Goal: Task Accomplishment & Management: Manage account settings

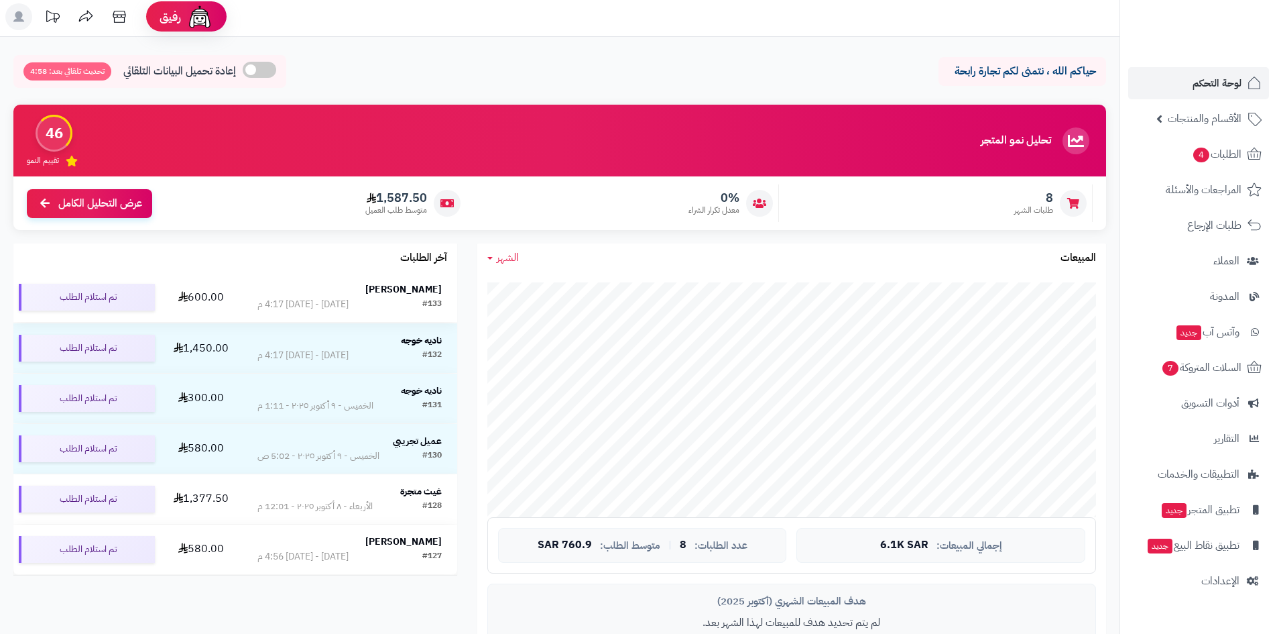
scroll to position [4, 0]
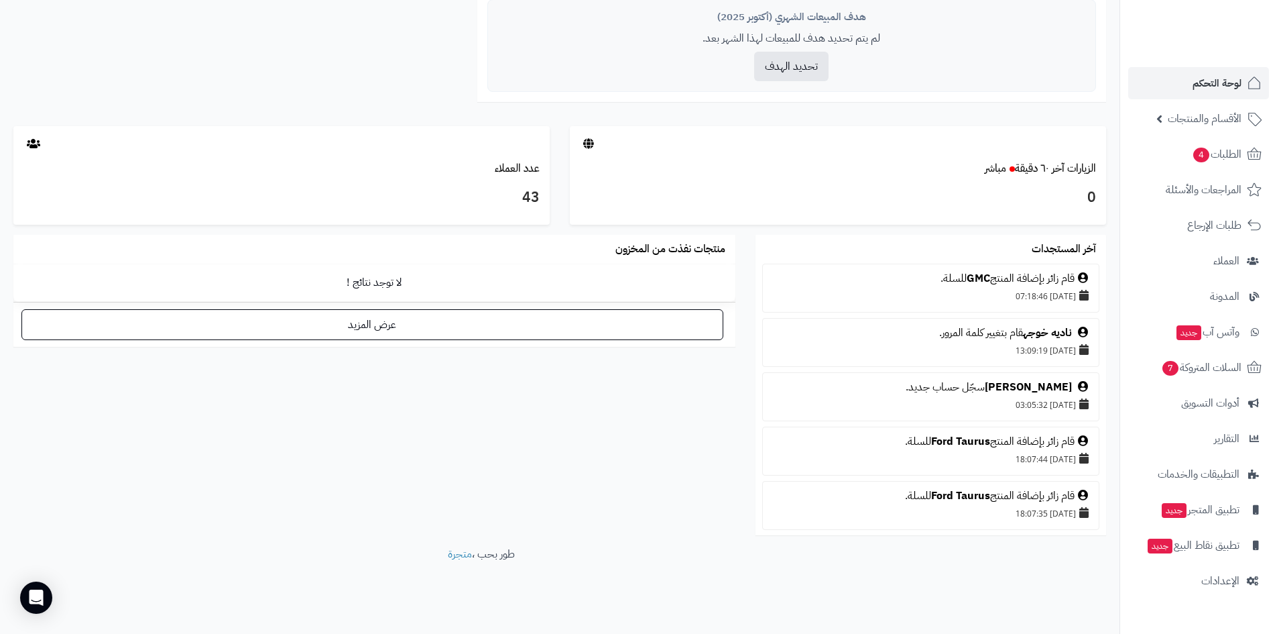
drag, startPoint x: 261, startPoint y: 412, endPoint x: 266, endPoint y: 503, distance: 90.6
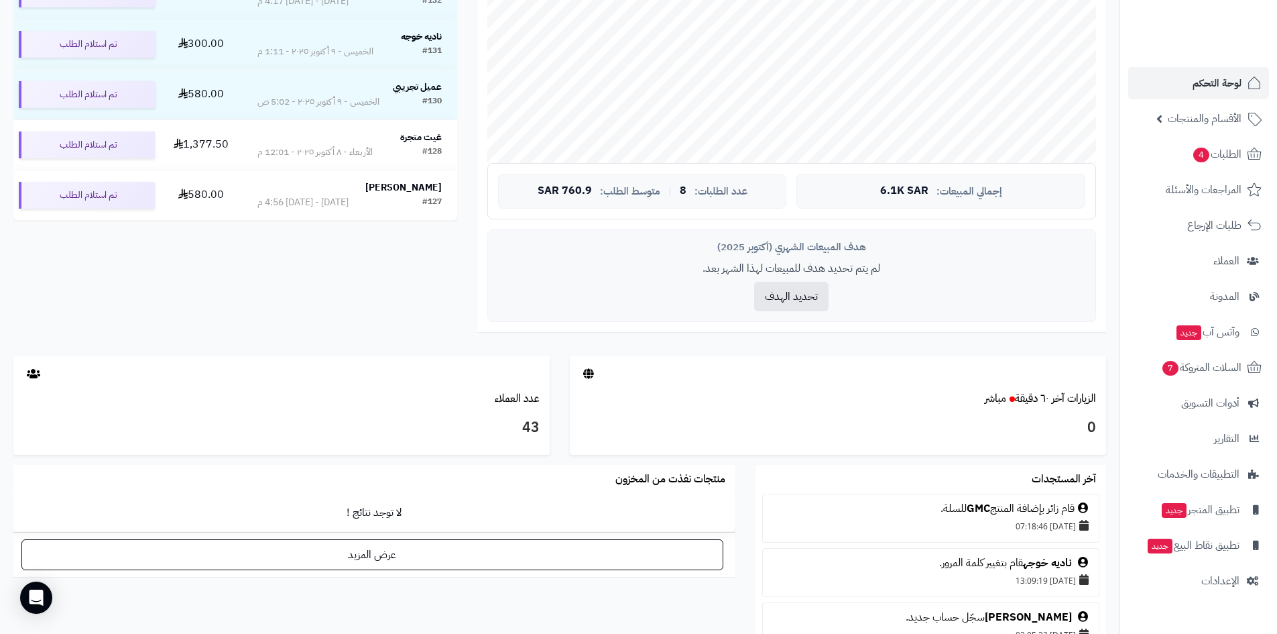
scroll to position [0, 0]
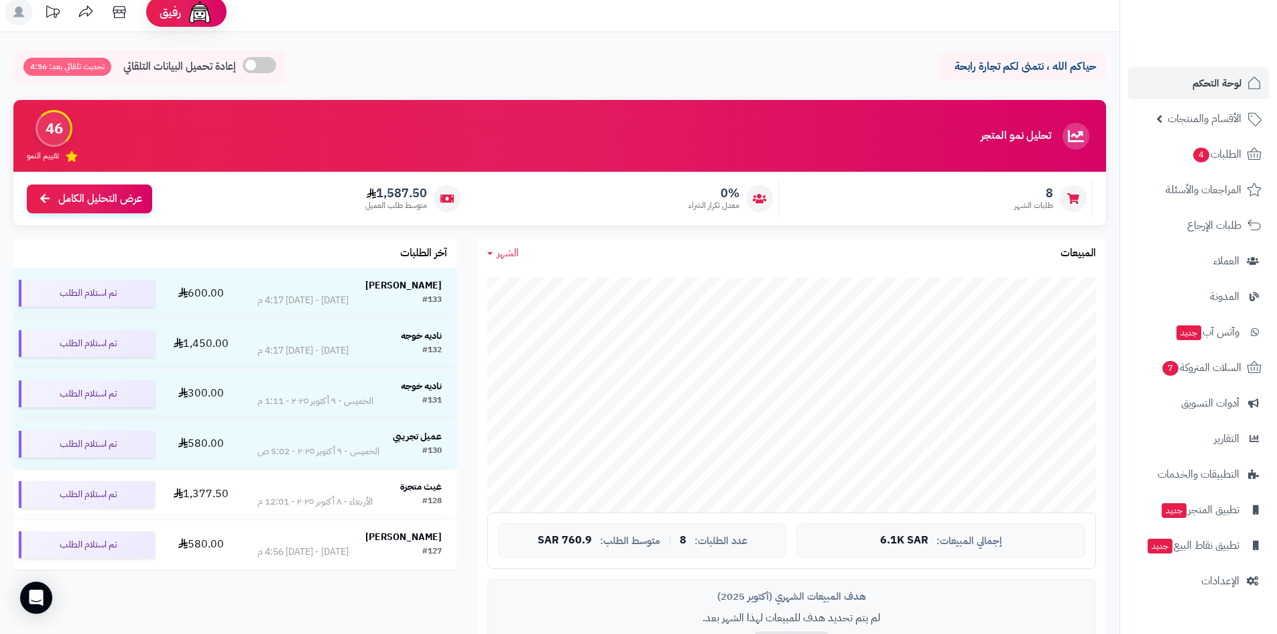
drag, startPoint x: 270, startPoint y: 458, endPoint x: 286, endPoint y: 373, distance: 86.1
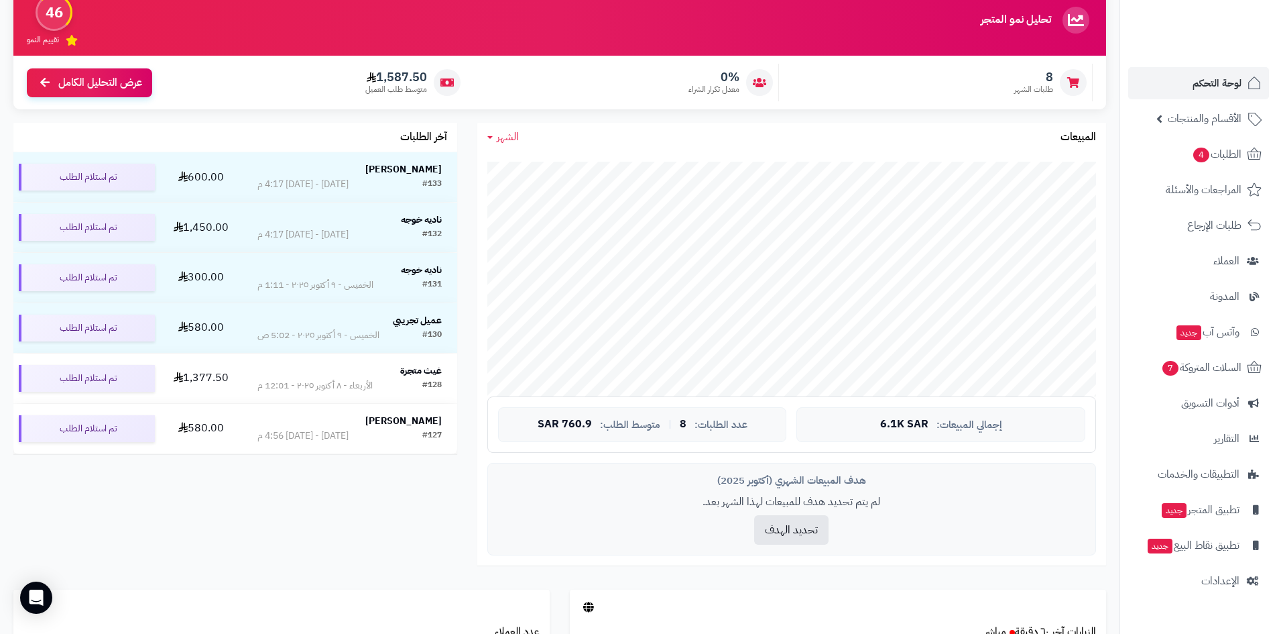
scroll to position [143, 0]
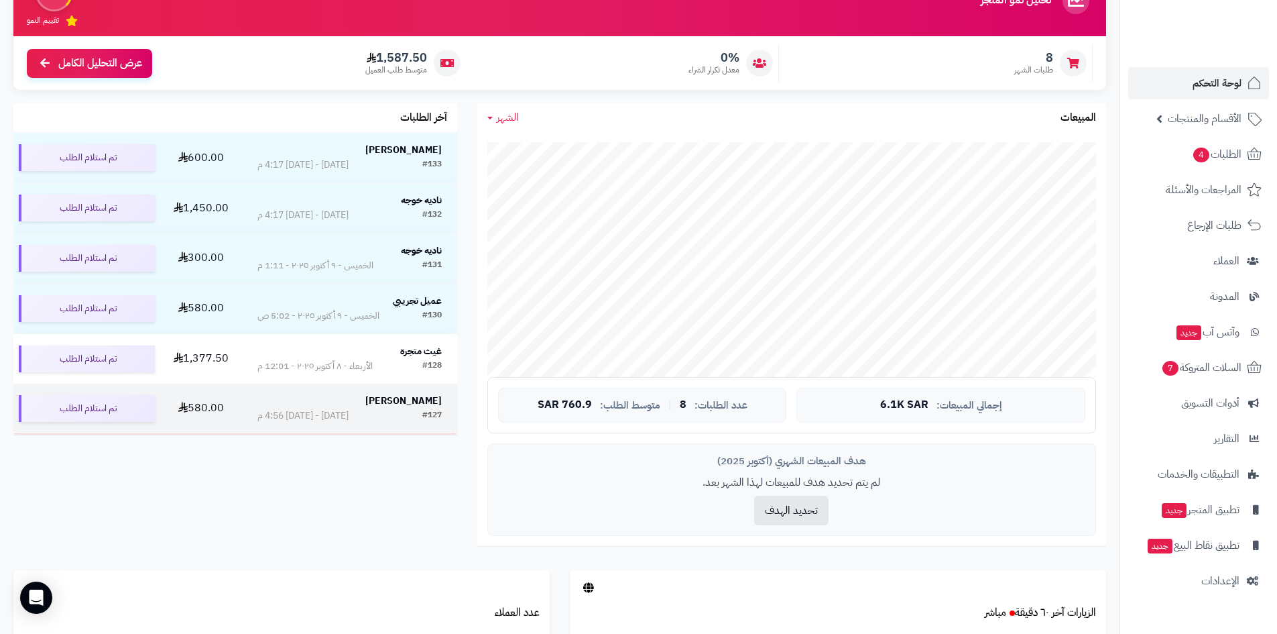
click at [302, 430] on td "Omar Asfar #127 الإثنين - ٦ أكتوبر ٢٠٢٥ - 4:56 م" at bounding box center [349, 409] width 215 height 50
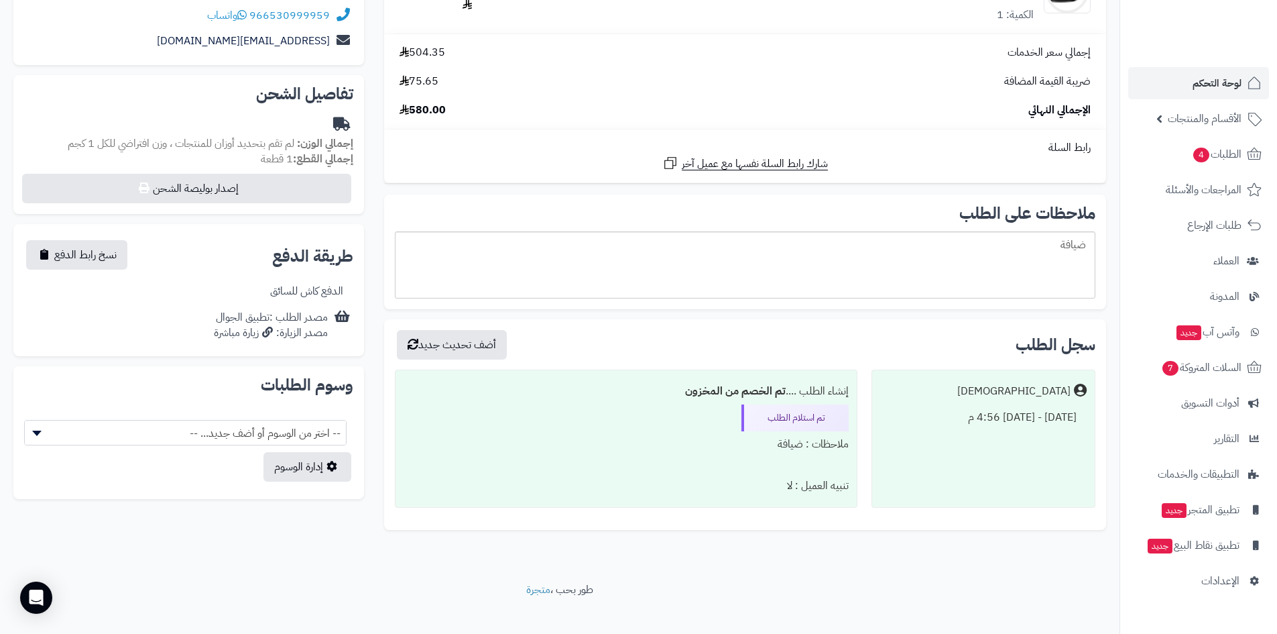
drag, startPoint x: 607, startPoint y: 474, endPoint x: 607, endPoint y: 497, distance: 22.8
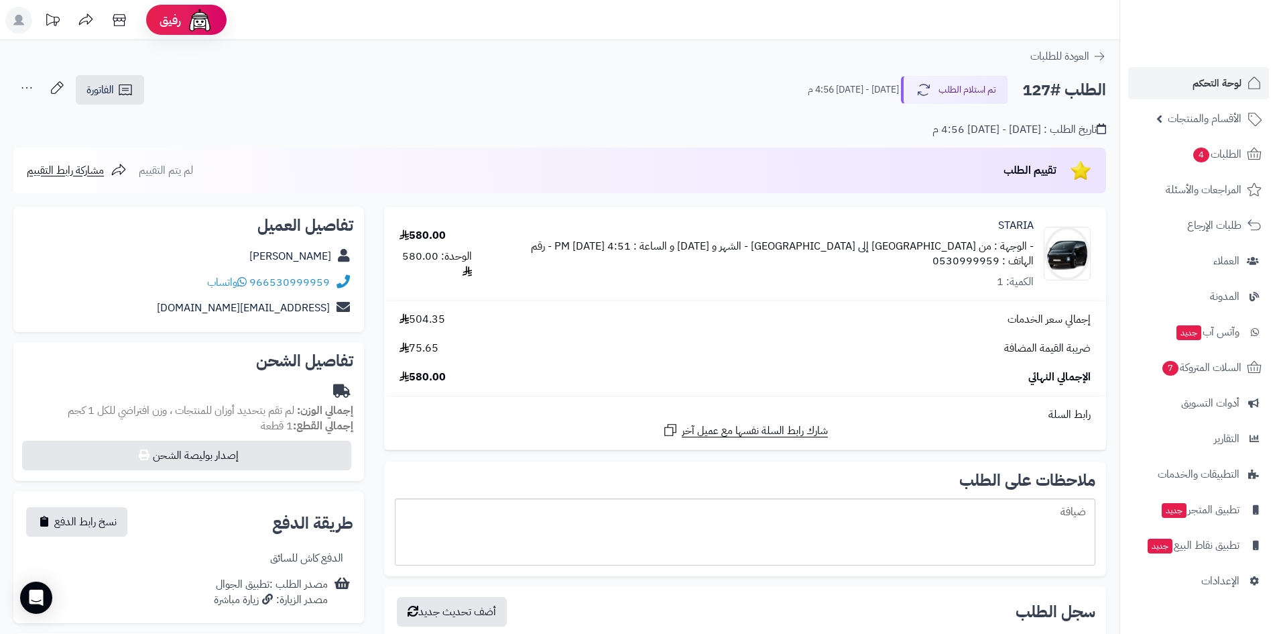
drag, startPoint x: 617, startPoint y: 514, endPoint x: 670, endPoint y: 286, distance: 234.7
click at [1220, 86] on span "لوحة التحكم" at bounding box center [1217, 83] width 49 height 19
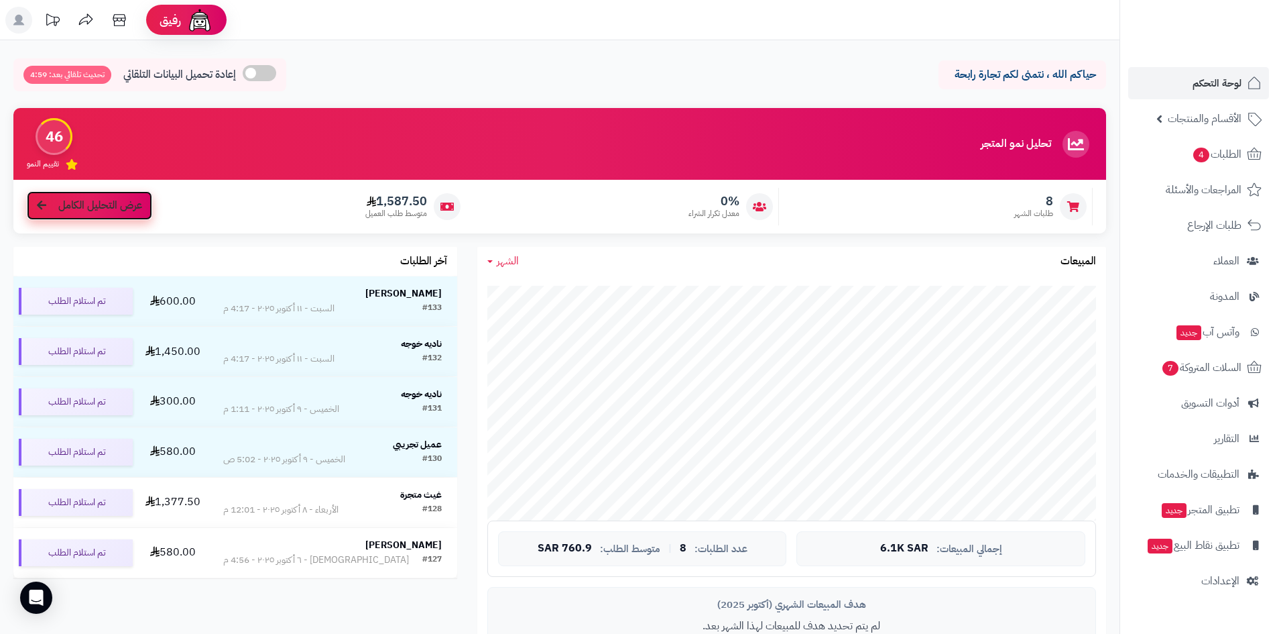
click at [79, 219] on link "عرض التحليل الكامل" at bounding box center [89, 205] width 125 height 29
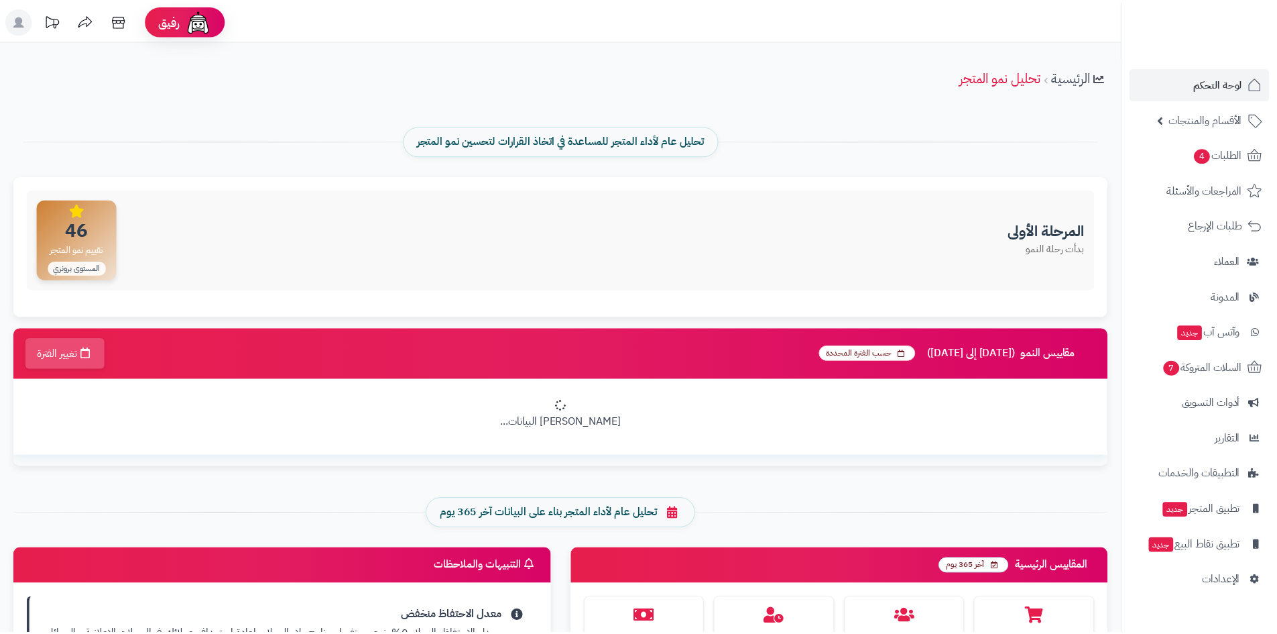
scroll to position [343, 0]
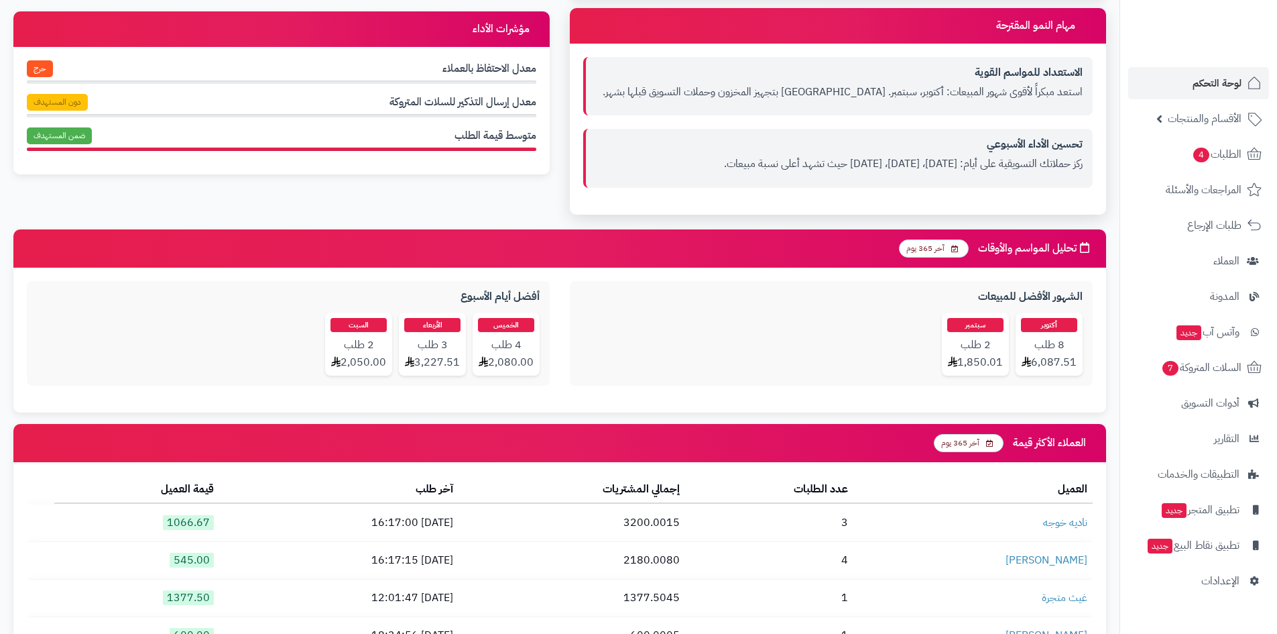
drag, startPoint x: 703, startPoint y: 443, endPoint x: 702, endPoint y: 540, distance: 96.6
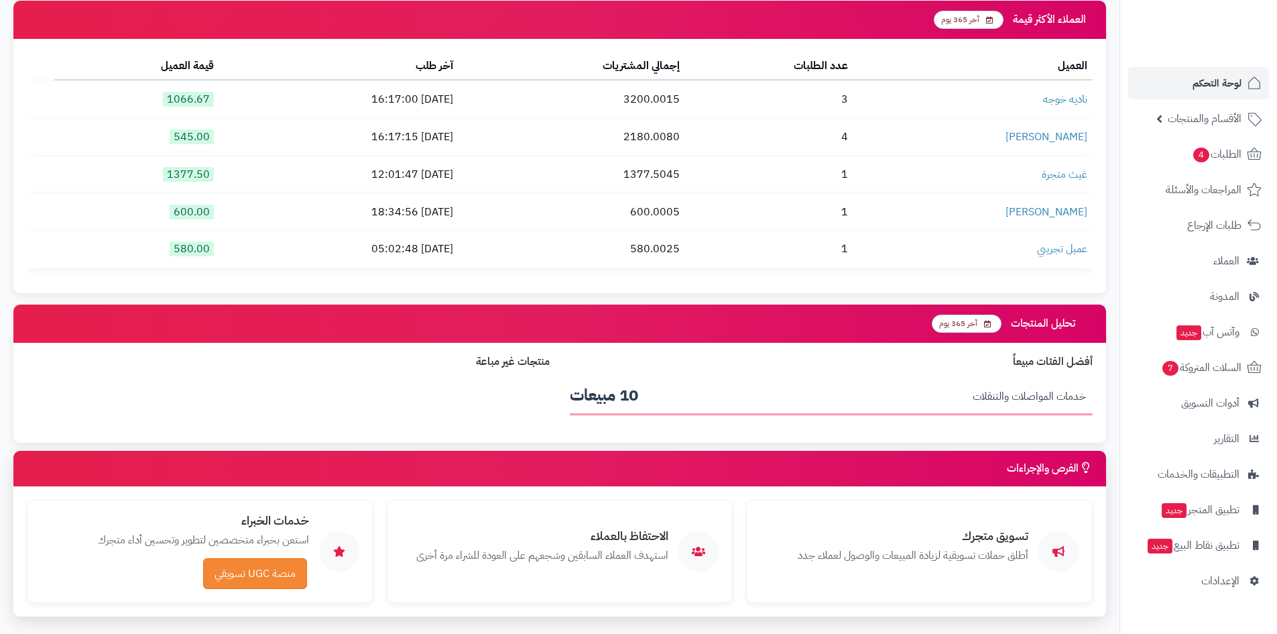
drag, startPoint x: 751, startPoint y: 379, endPoint x: 763, endPoint y: 457, distance: 78.7
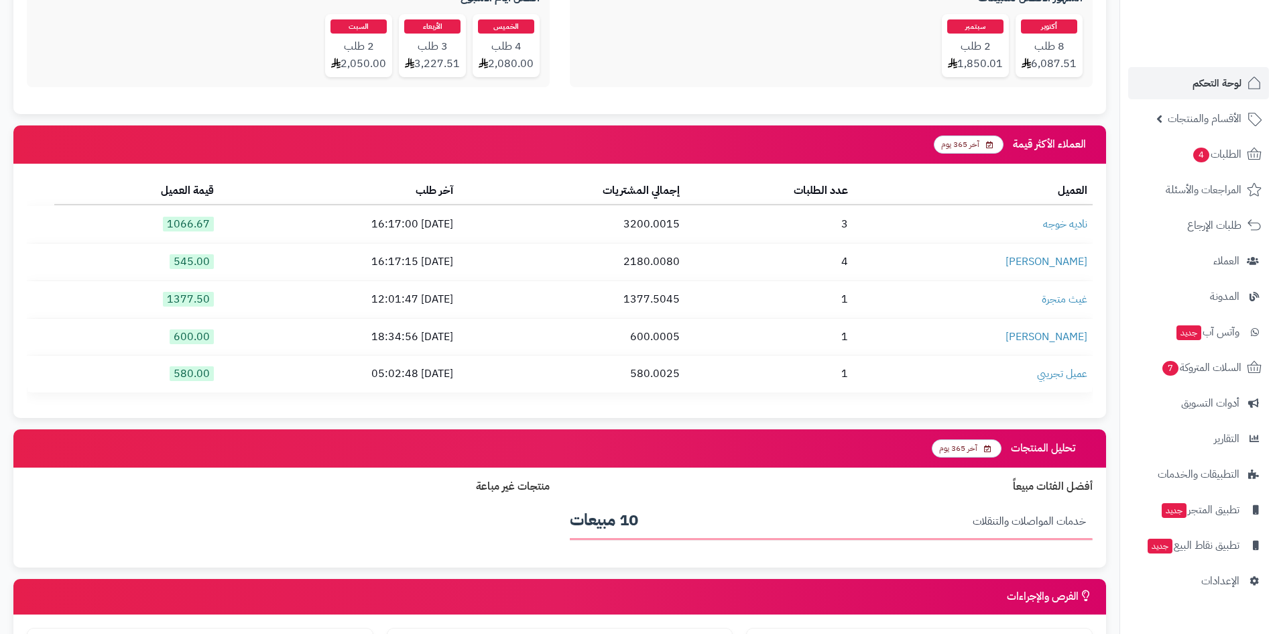
drag, startPoint x: 760, startPoint y: 411, endPoint x: 760, endPoint y: 391, distance: 20.1
